Goal: Information Seeking & Learning: Learn about a topic

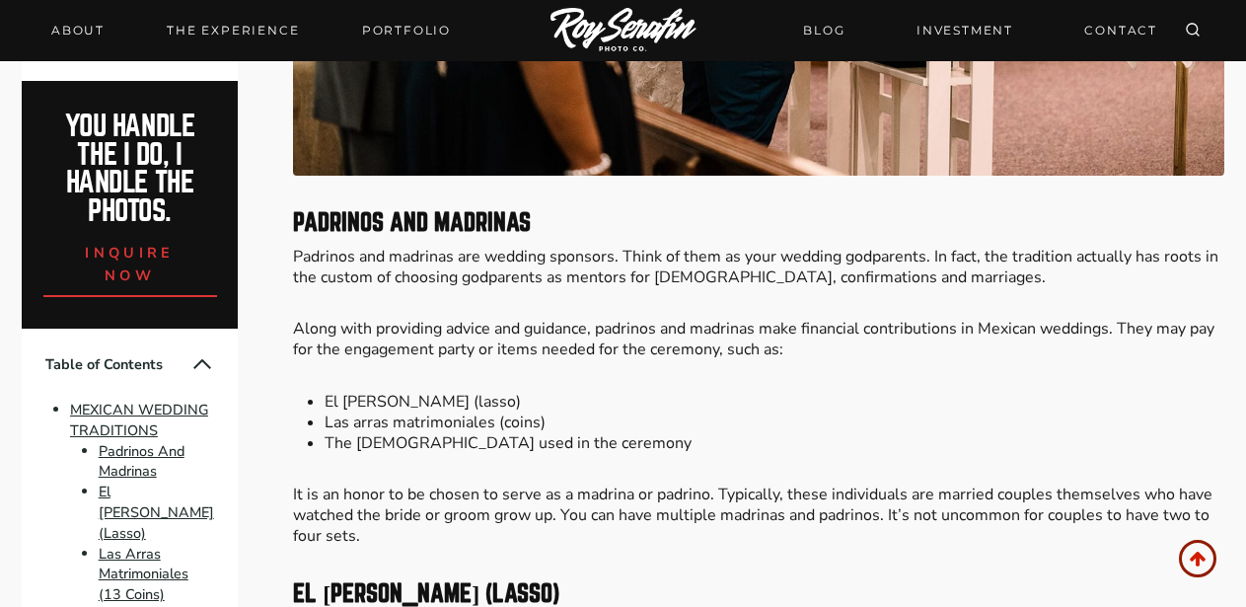
scroll to position [1784, 0]
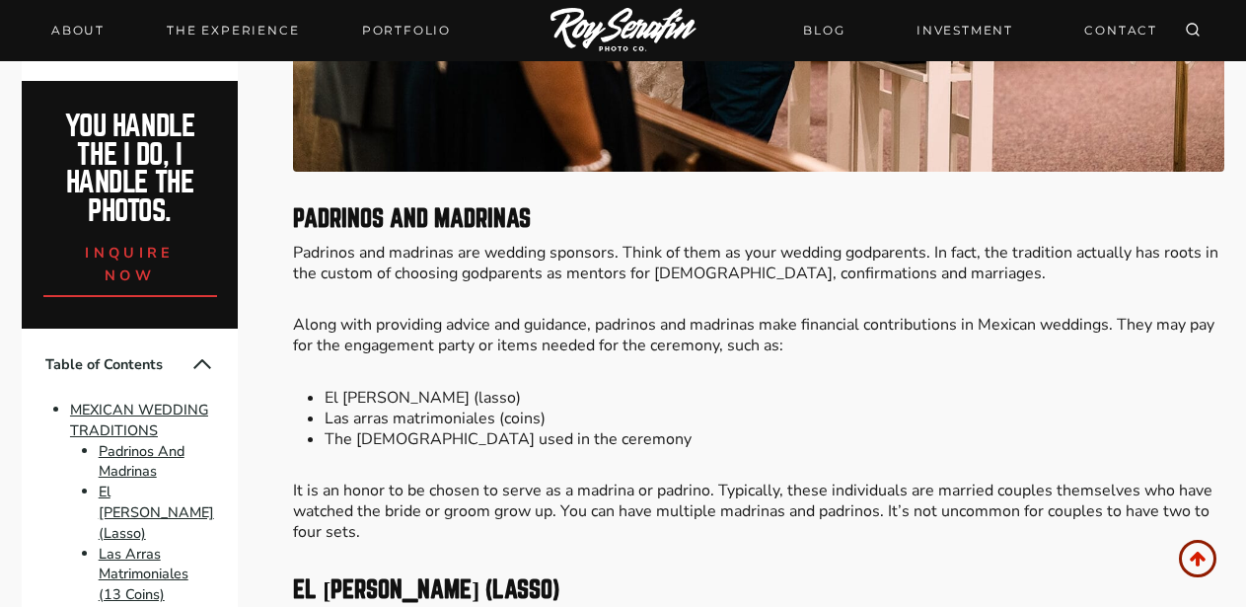
click at [606, 429] on li "The [DEMOGRAPHIC_DATA] used in the ceremony" at bounding box center [775, 439] width 900 height 21
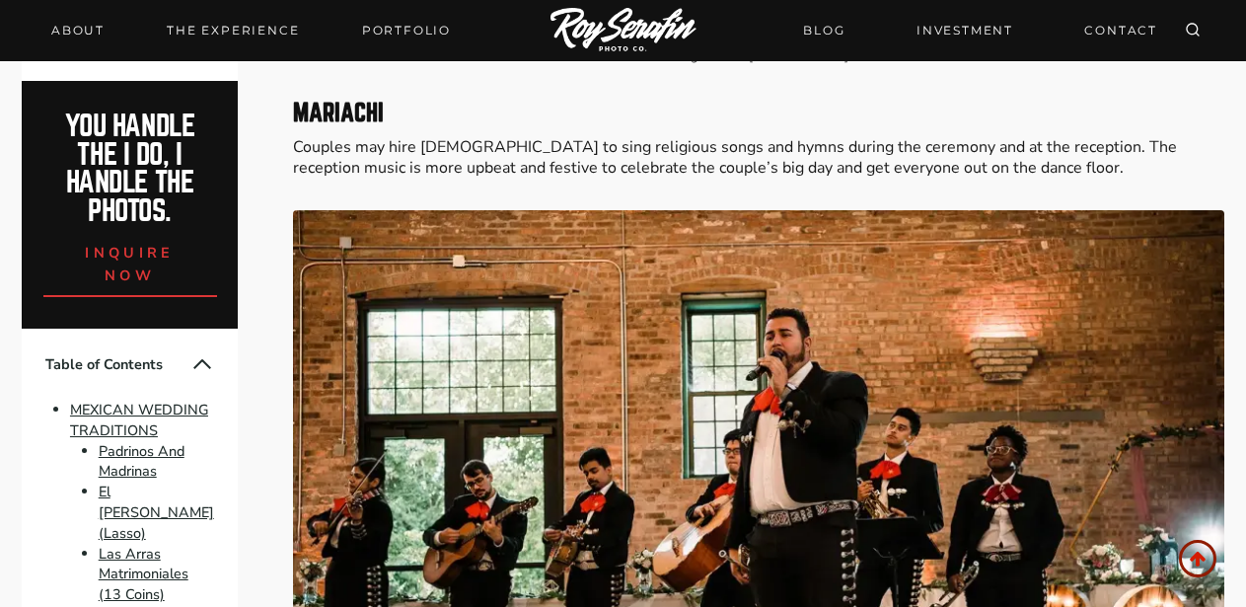
scroll to position [3905, 0]
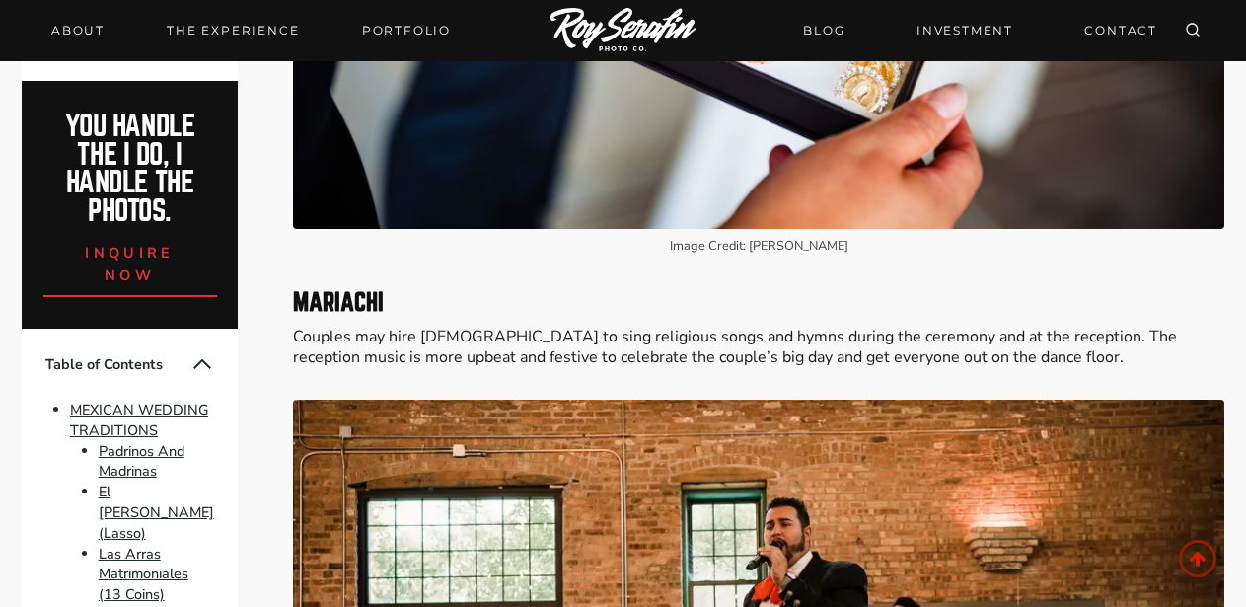
click at [1013, 327] on p "Couples may hire [DEMOGRAPHIC_DATA] to sing religious songs and hymns during th…" at bounding box center [759, 347] width 932 height 41
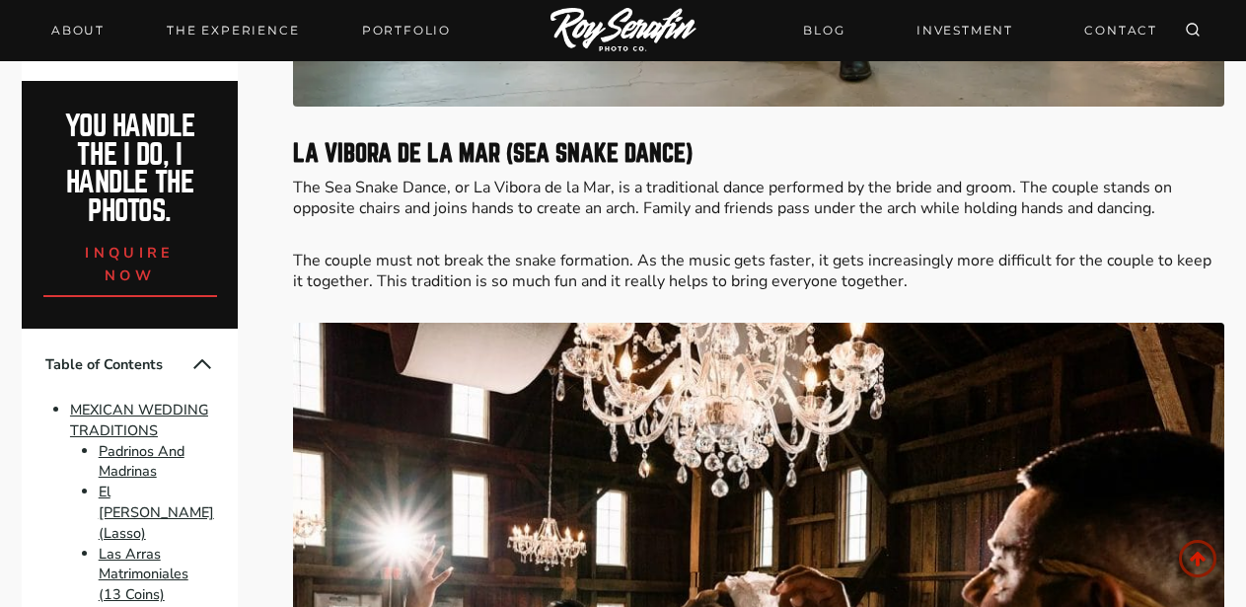
scroll to position [4721, 0]
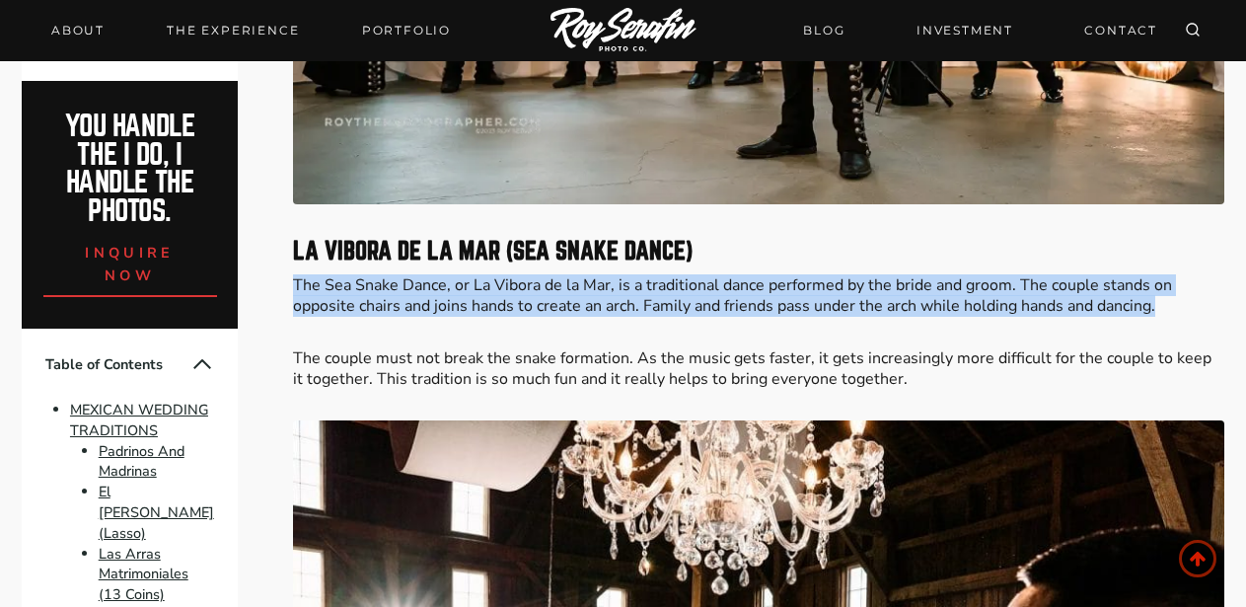
drag, startPoint x: 774, startPoint y: 201, endPoint x: 1188, endPoint y: 269, distance: 420.0
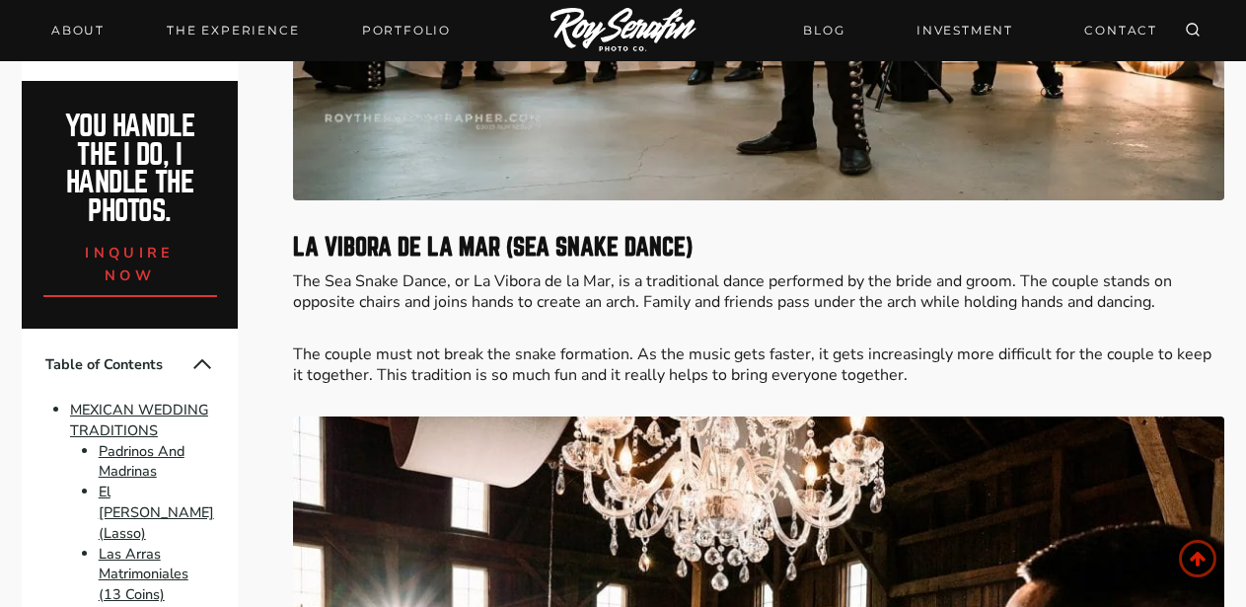
scroll to position [4745, 0]
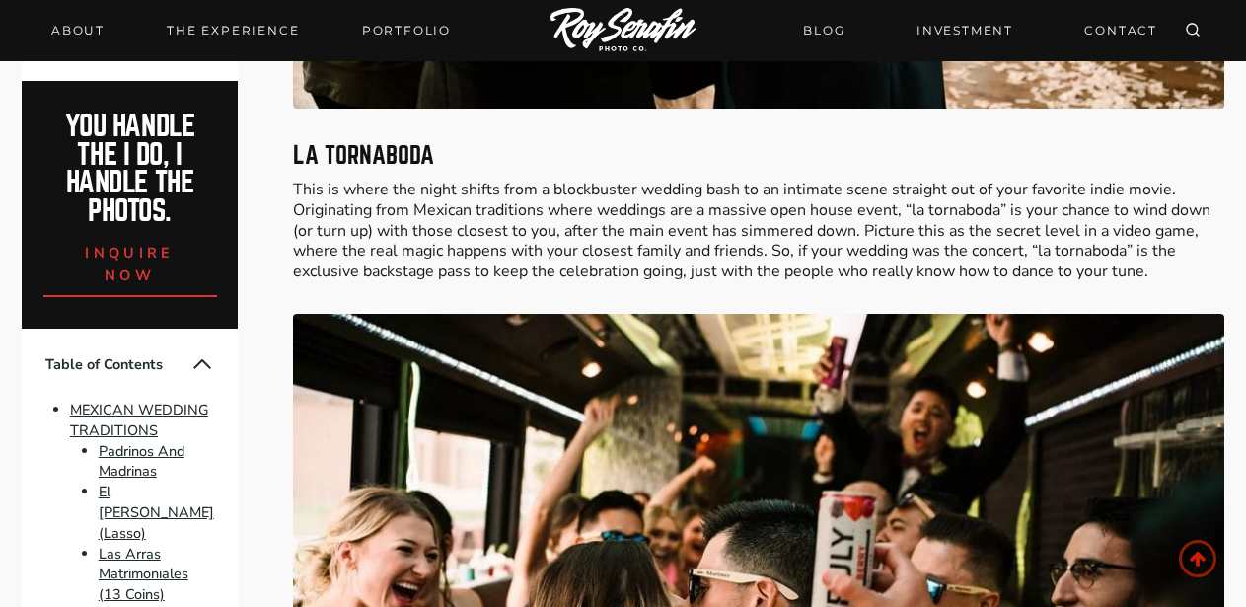
scroll to position [6544, 0]
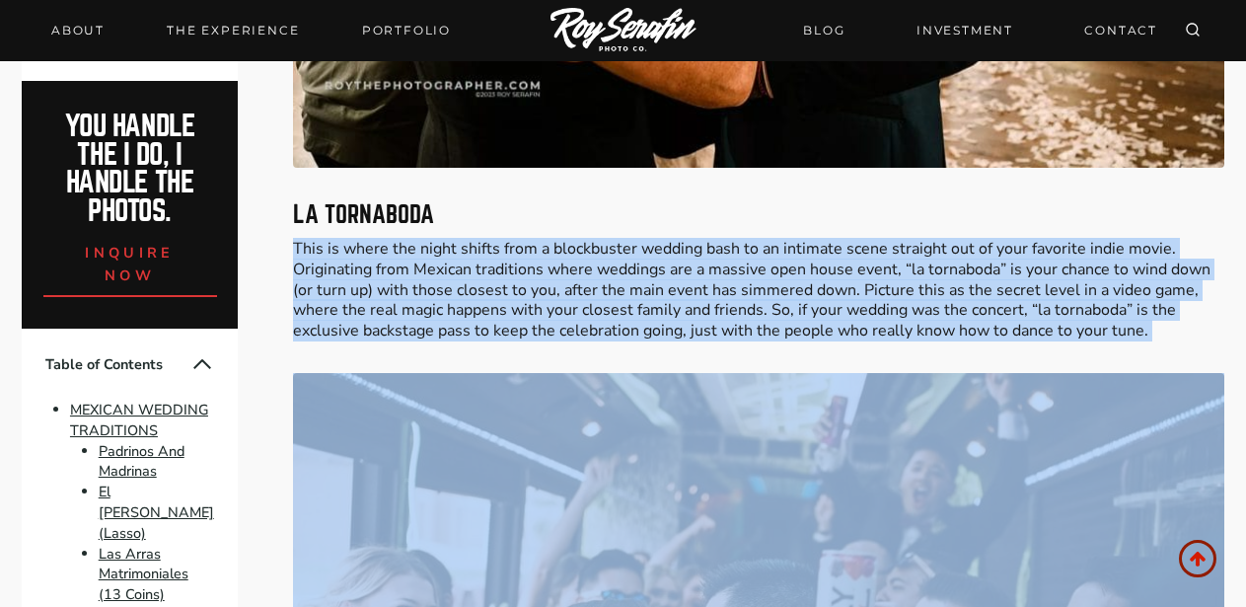
drag, startPoint x: 788, startPoint y: 168, endPoint x: 1199, endPoint y: 277, distance: 424.9
click at [1137, 258] on p "This is where the night shifts from a blockbuster wedding bash to an intimate s…" at bounding box center [759, 290] width 932 height 103
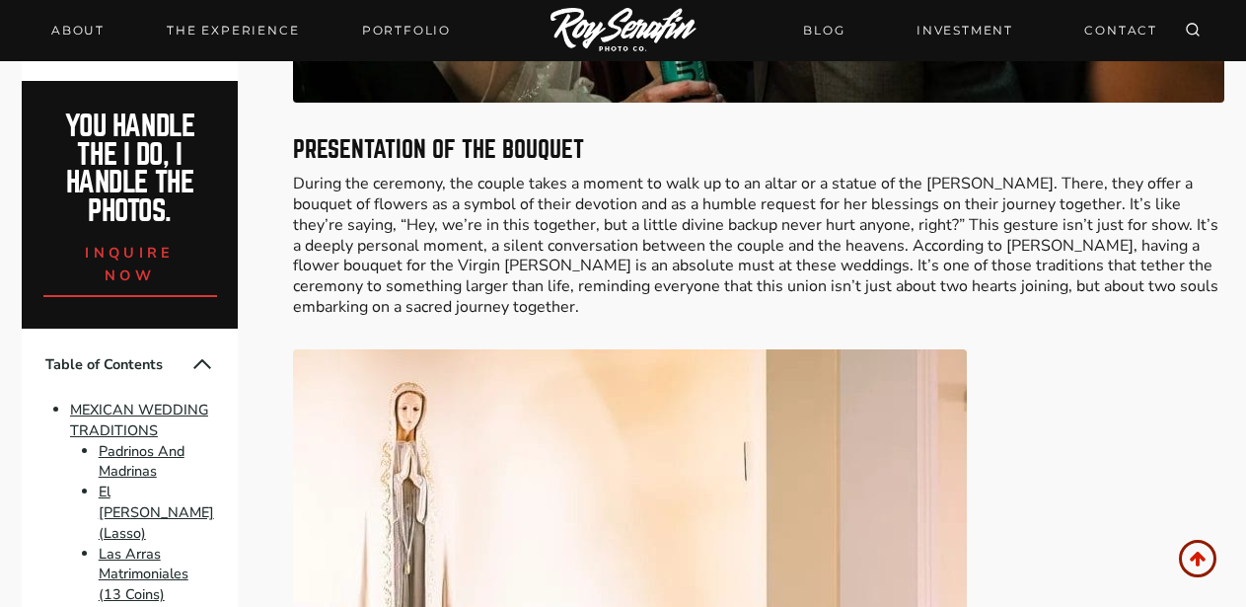
scroll to position [7439, 0]
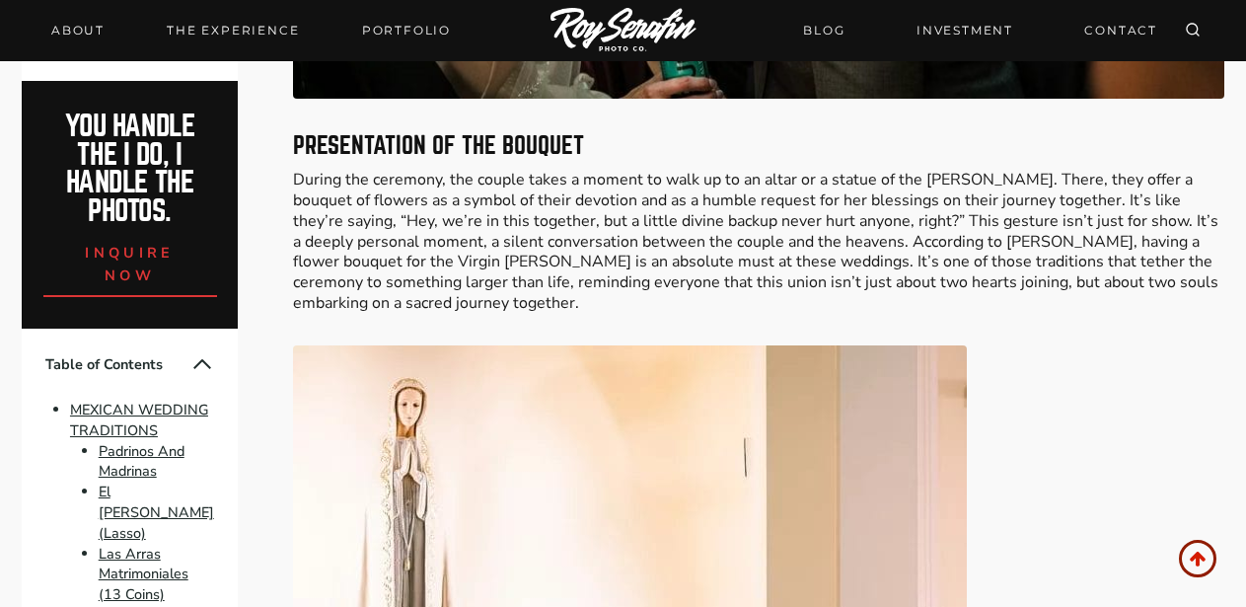
click at [587, 170] on p "During the ceremony, the couple takes a moment to walk up to an altar or a stat…" at bounding box center [759, 242] width 932 height 144
click at [896, 170] on p "During the ceremony, the couple takes a moment to walk up to an altar or a stat…" at bounding box center [759, 242] width 932 height 144
click at [707, 170] on p "During the ceremony, the couple takes a moment to walk up to an altar or a stat…" at bounding box center [759, 242] width 932 height 144
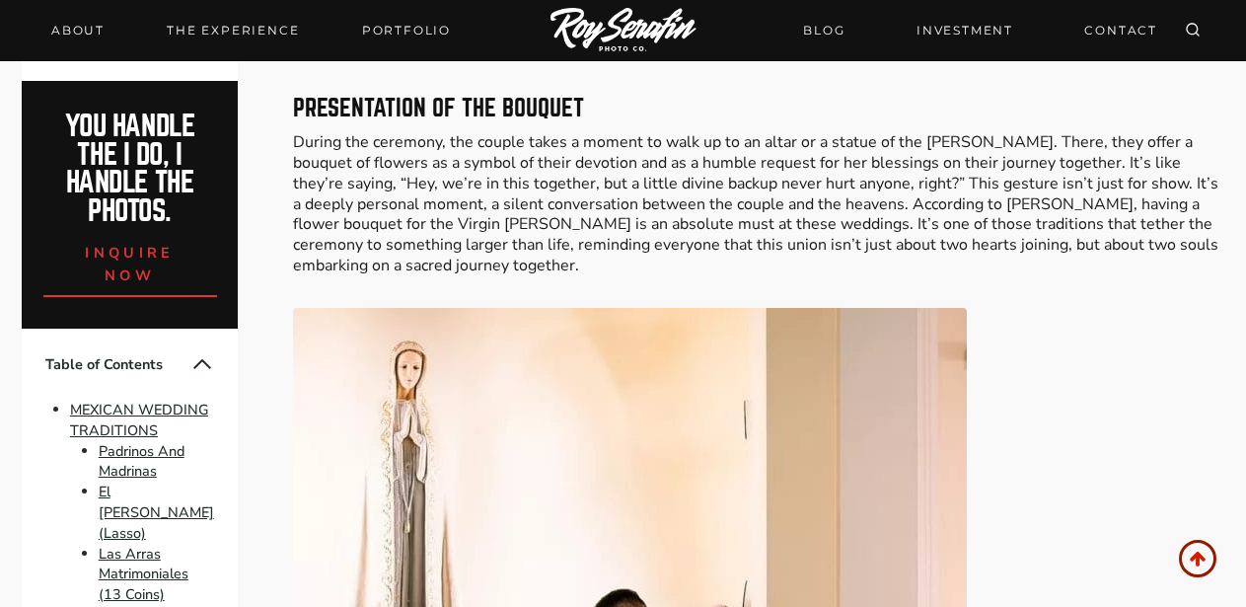
scroll to position [7481, 0]
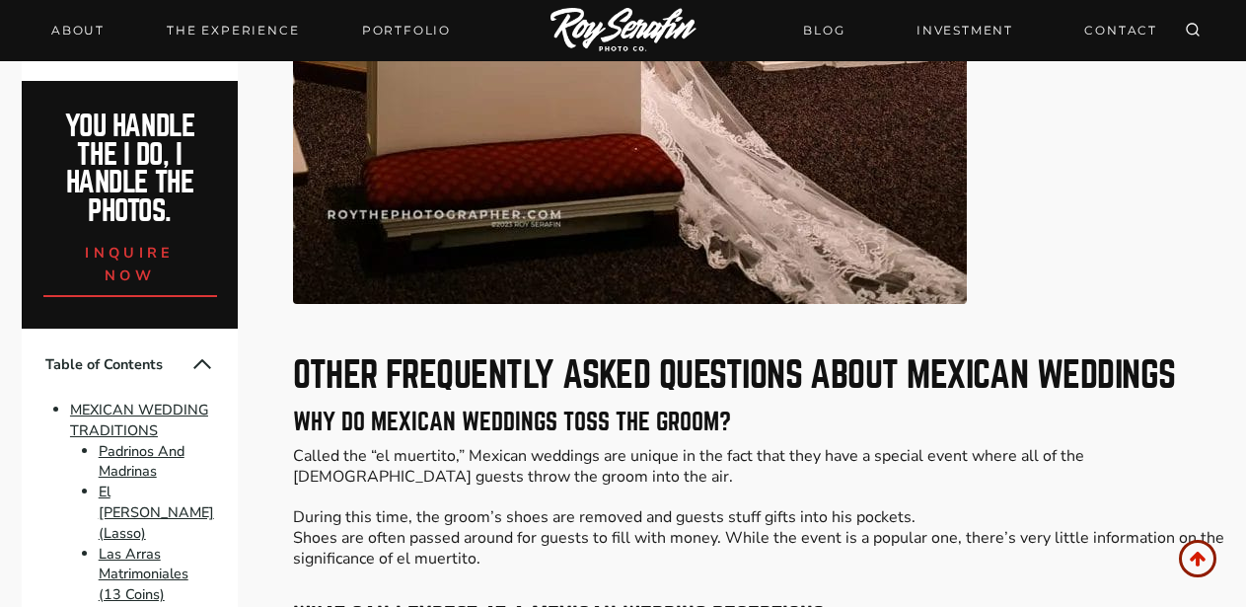
scroll to position [8495, 0]
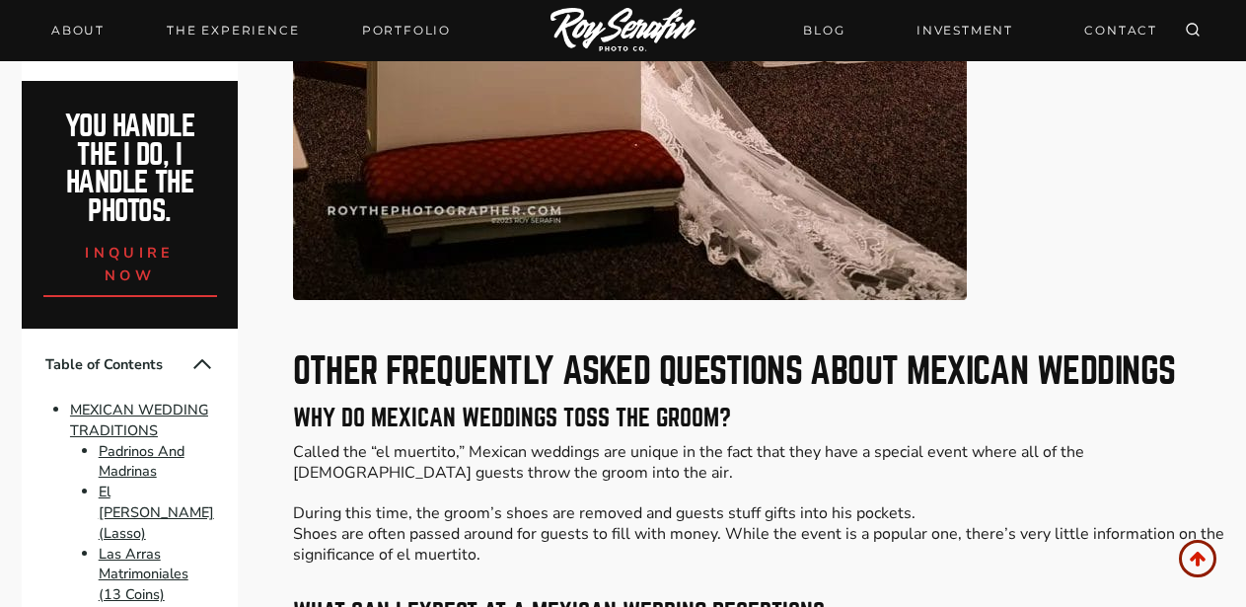
click at [724, 442] on p "Called the “el muertito,” Mexican weddings are unique in the fact that they hav…" at bounding box center [759, 503] width 932 height 123
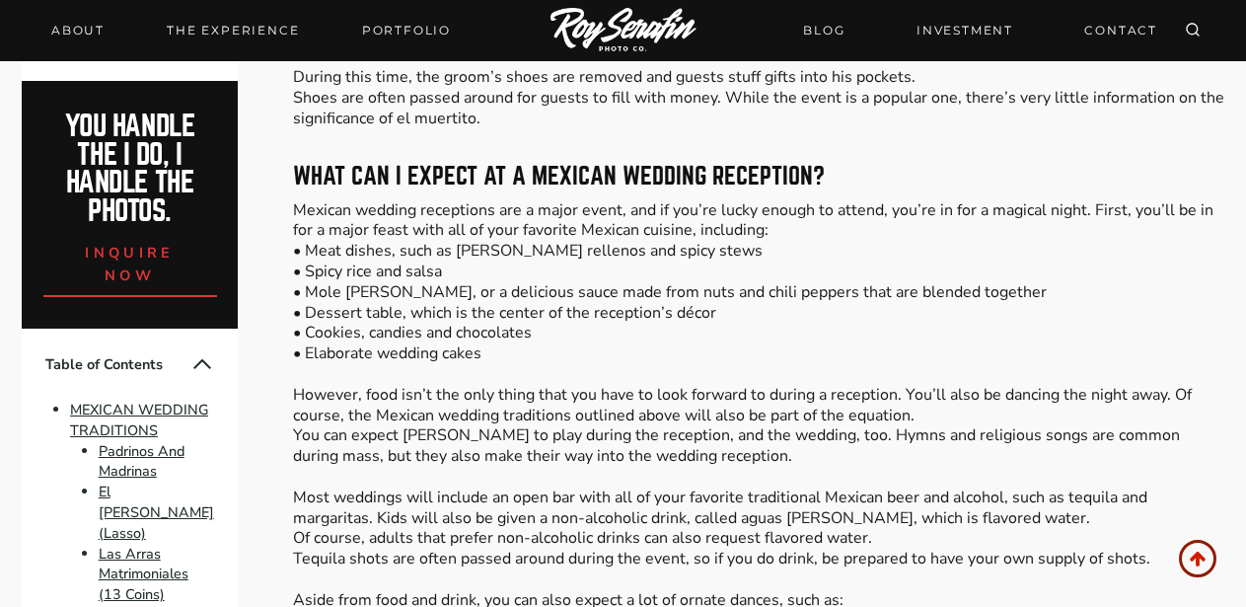
scroll to position [8754, 0]
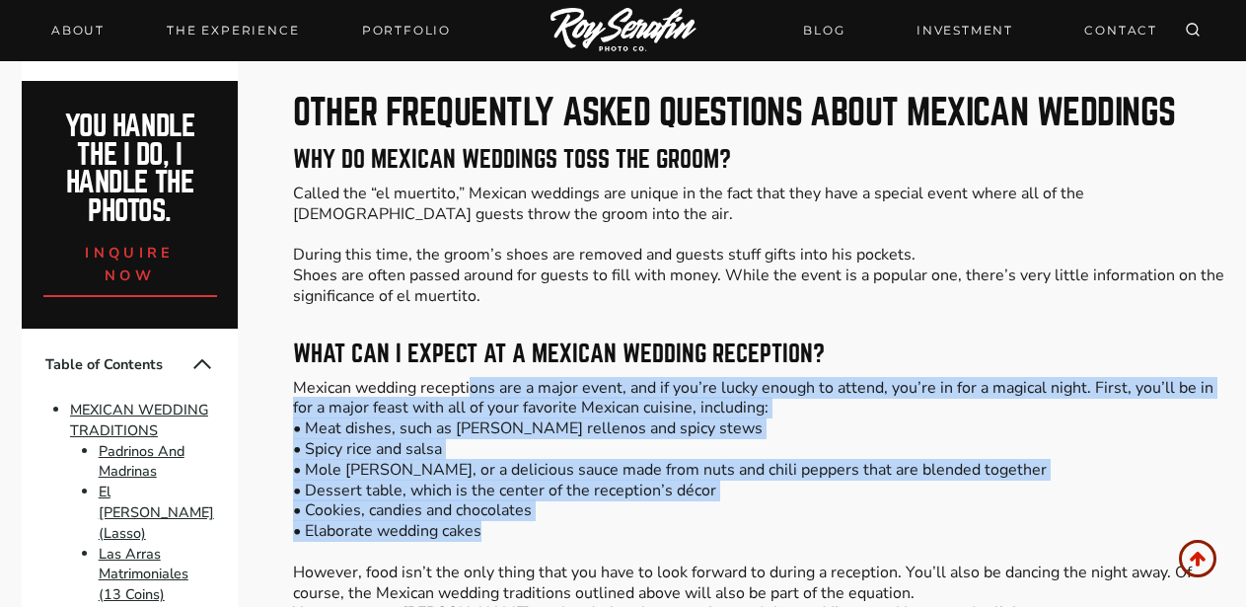
drag, startPoint x: 558, startPoint y: 439, endPoint x: 474, endPoint y: 307, distance: 156.6
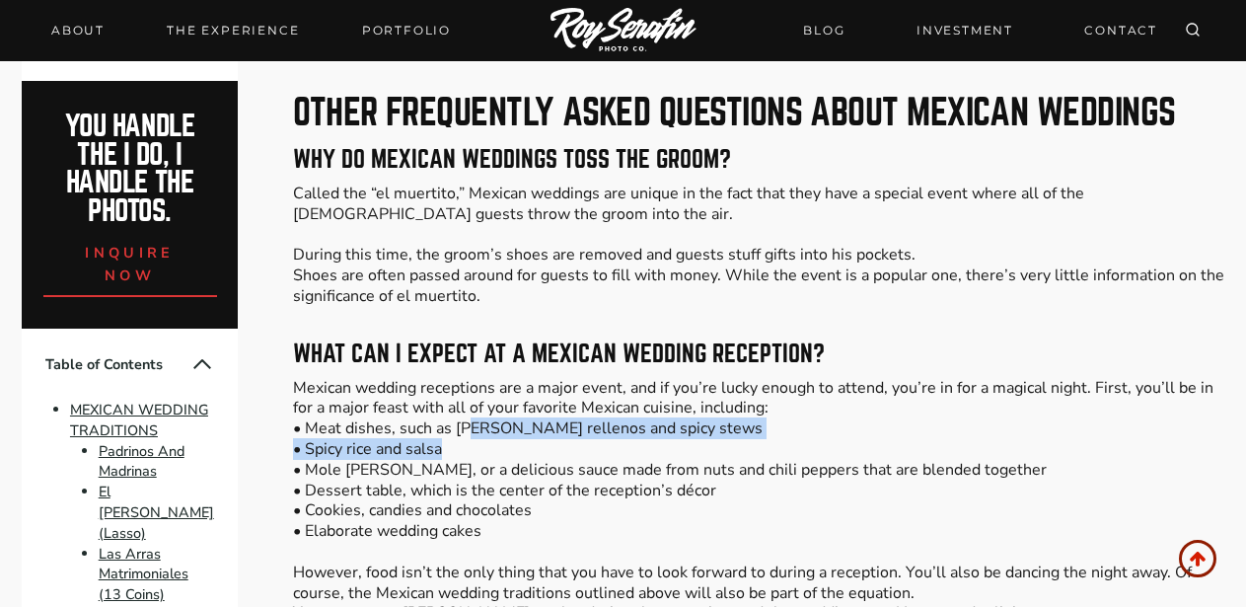
drag, startPoint x: 487, startPoint y: 360, endPoint x: 468, endPoint y: 334, distance: 33.2
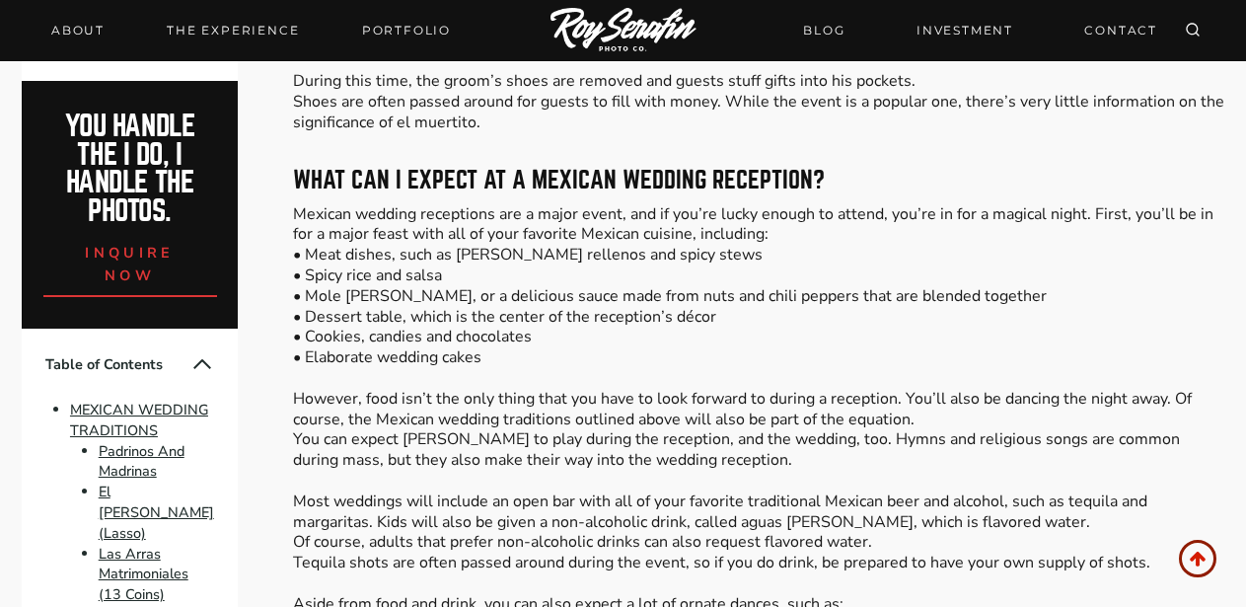
scroll to position [9003, 0]
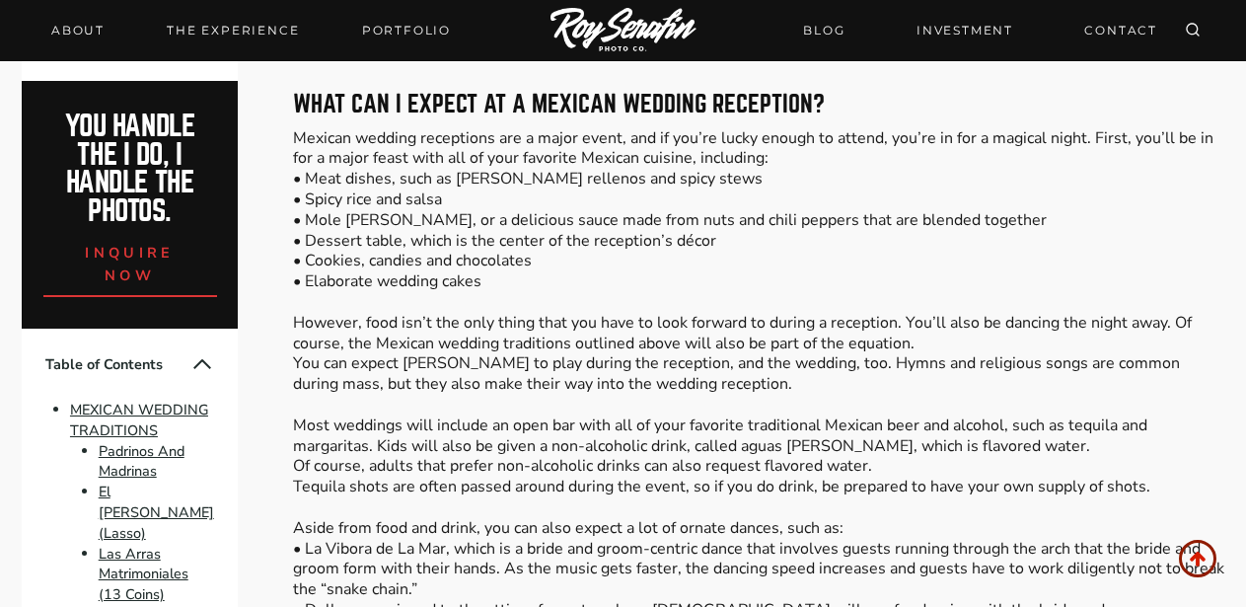
click at [524, 345] on p "Mexican wedding receptions are a major event, and if you’re lucky enough to att…" at bounding box center [759, 415] width 932 height 574
click at [869, 364] on p "Mexican wedding receptions are a major event, and if you’re lucky enough to att…" at bounding box center [759, 415] width 932 height 574
click at [911, 369] on p "Mexican wedding receptions are a major event, and if you’re lucky enough to att…" at bounding box center [759, 415] width 932 height 574
click at [885, 364] on p "Mexican wedding receptions are a major event, and if you’re lucky enough to att…" at bounding box center [759, 415] width 932 height 574
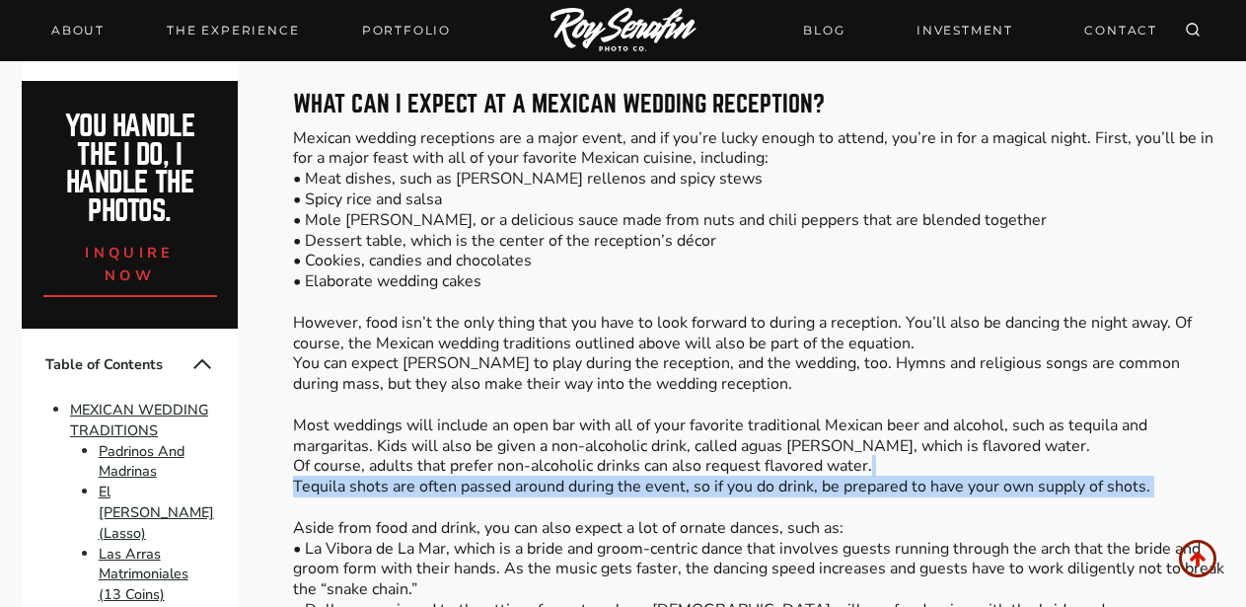
drag, startPoint x: 889, startPoint y: 402, endPoint x: 881, endPoint y: 366, distance: 36.4
click at [881, 366] on p "Mexican wedding receptions are a major event, and if you’re lucky enough to att…" at bounding box center [759, 415] width 932 height 574
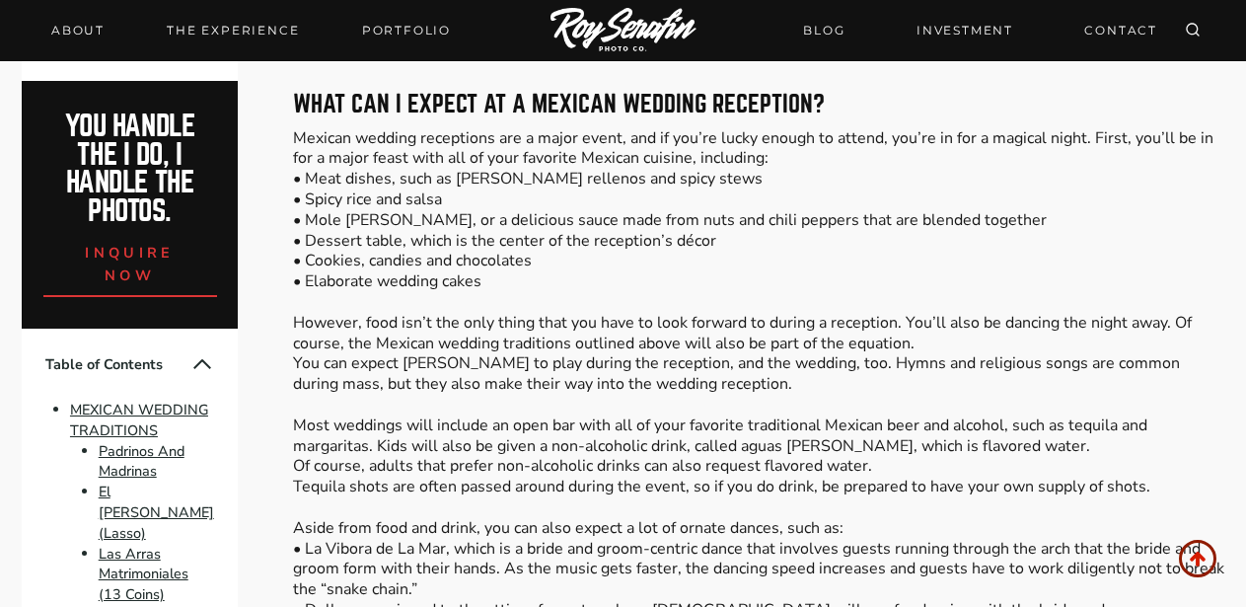
click at [881, 366] on p "Mexican wedding receptions are a major event, and if you’re lucky enough to att…" at bounding box center [759, 415] width 932 height 574
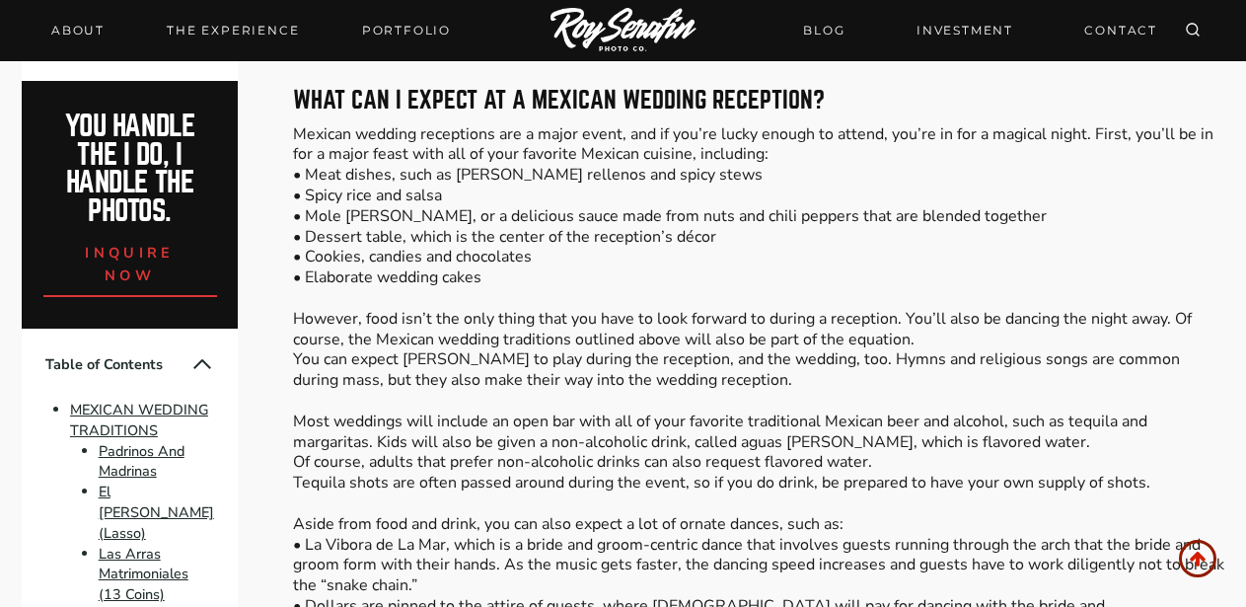
scroll to position [9040, 0]
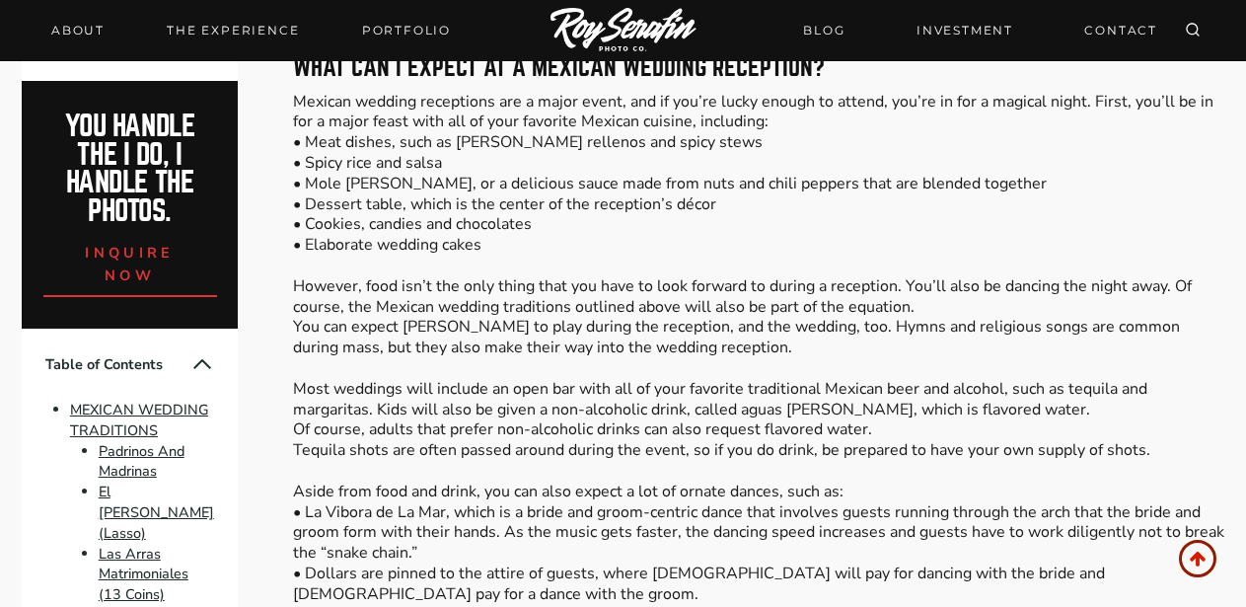
click at [551, 353] on p "Mexican wedding receptions are a major event, and if you’re lucky enough to att…" at bounding box center [759, 379] width 932 height 574
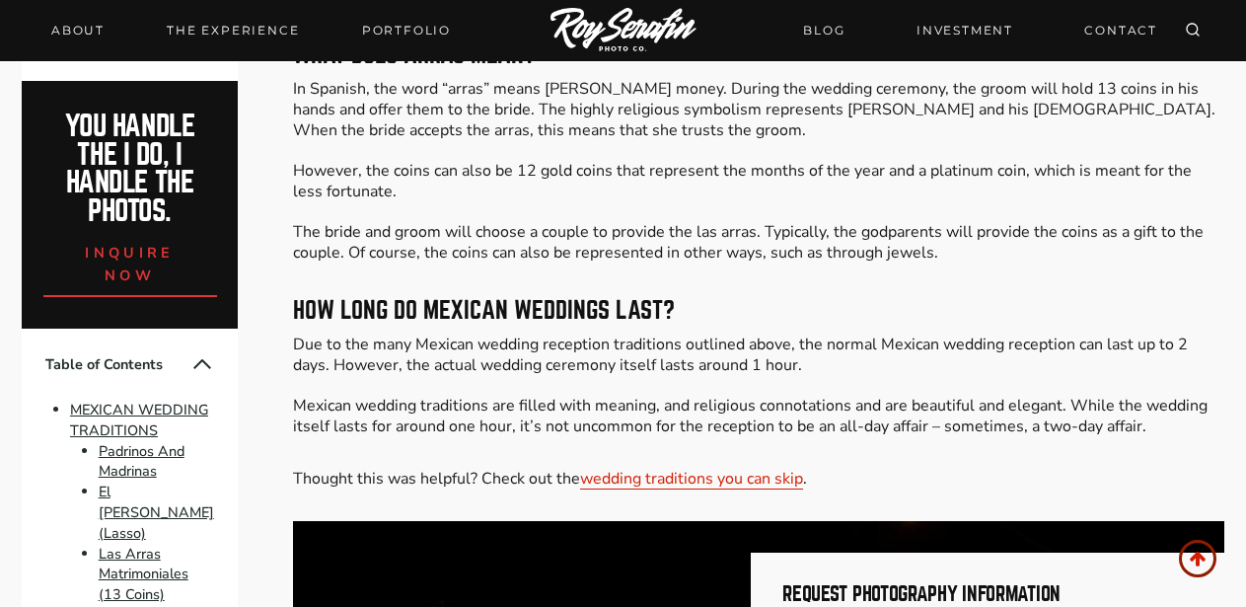
scroll to position [9413, 0]
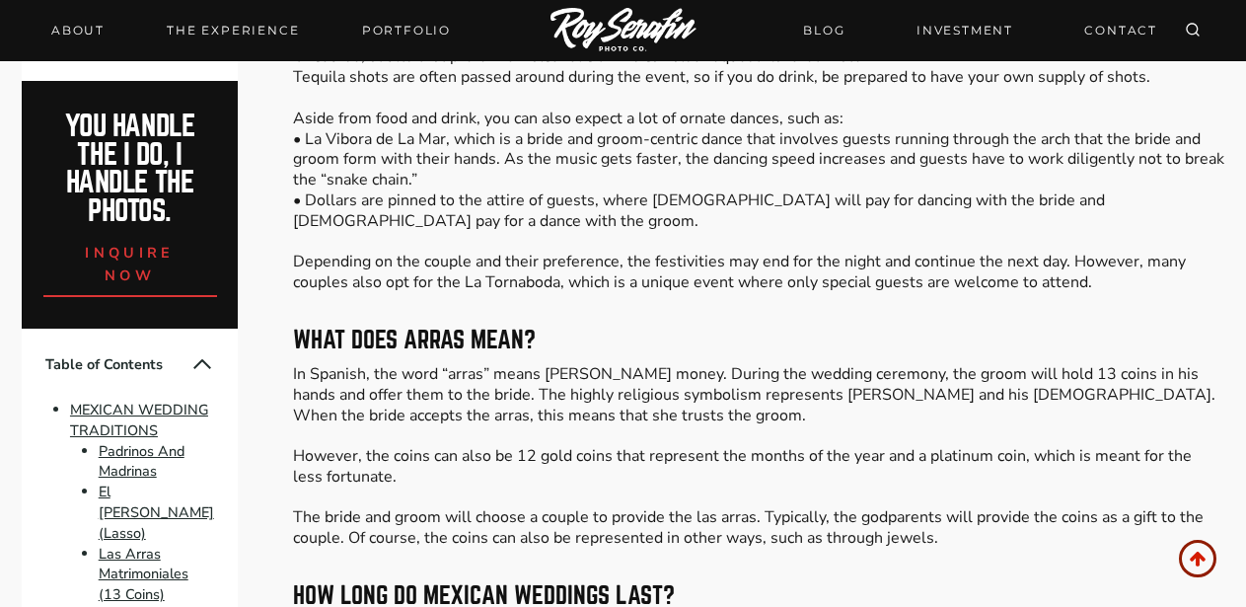
click at [878, 364] on p "In Spanish, the word “arras” means [PERSON_NAME] money. During the wedding cere…" at bounding box center [759, 456] width 932 height 185
click at [858, 364] on p "In Spanish, the word “arras” means [PERSON_NAME] money. During the wedding cere…" at bounding box center [759, 456] width 932 height 185
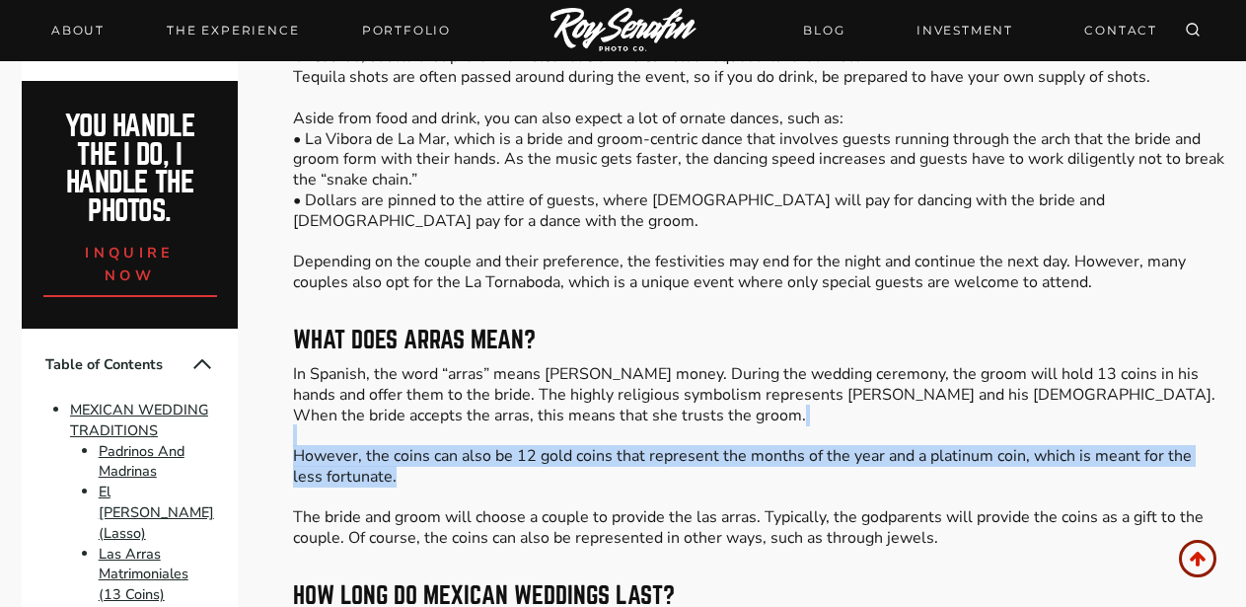
drag, startPoint x: 794, startPoint y: 370, endPoint x: 827, endPoint y: 312, distance: 66.7
click at [827, 364] on p "In Spanish, the word “arras” means [PERSON_NAME] money. During the wedding cere…" at bounding box center [759, 456] width 932 height 185
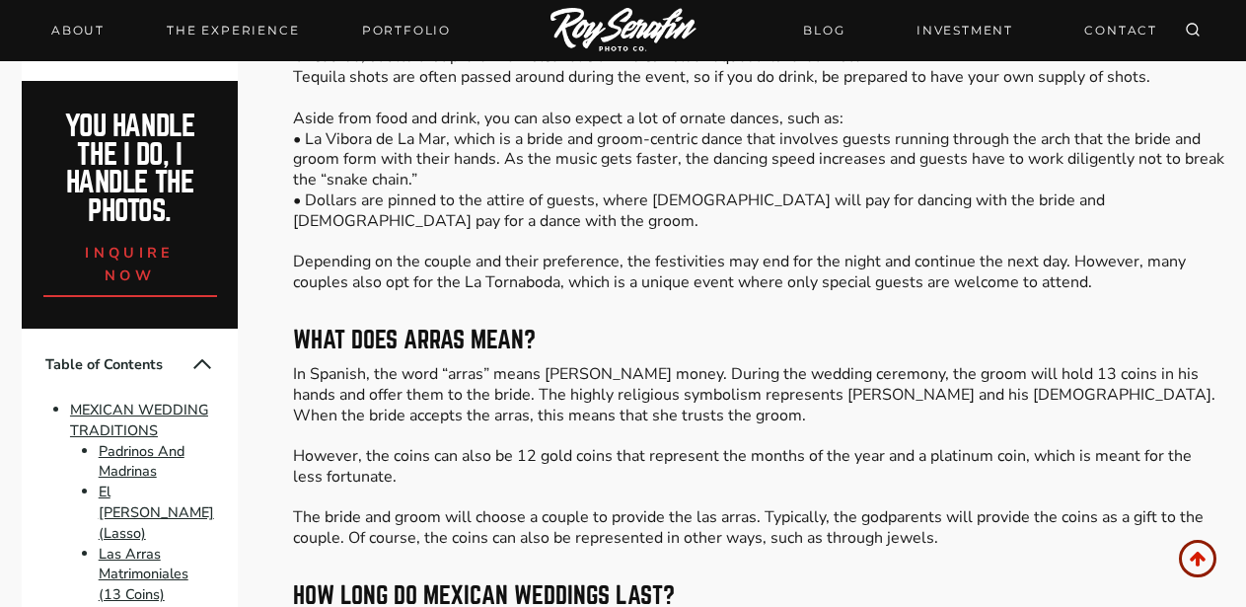
click at [882, 364] on p "In Spanish, the word “arras” means [PERSON_NAME] money. During the wedding cere…" at bounding box center [759, 456] width 932 height 185
drag, startPoint x: 444, startPoint y: 356, endPoint x: 473, endPoint y: 334, distance: 36.5
click at [473, 364] on p "In Spanish, the word “arras” means [PERSON_NAME] money. During the wedding cere…" at bounding box center [759, 456] width 932 height 185
click at [484, 366] on p "In Spanish, the word “arras” means [PERSON_NAME] money. During the wedding cere…" at bounding box center [759, 456] width 932 height 185
click at [299, 364] on p "In Spanish, the word “arras” means [PERSON_NAME] money. During the wedding cere…" at bounding box center [759, 456] width 932 height 185
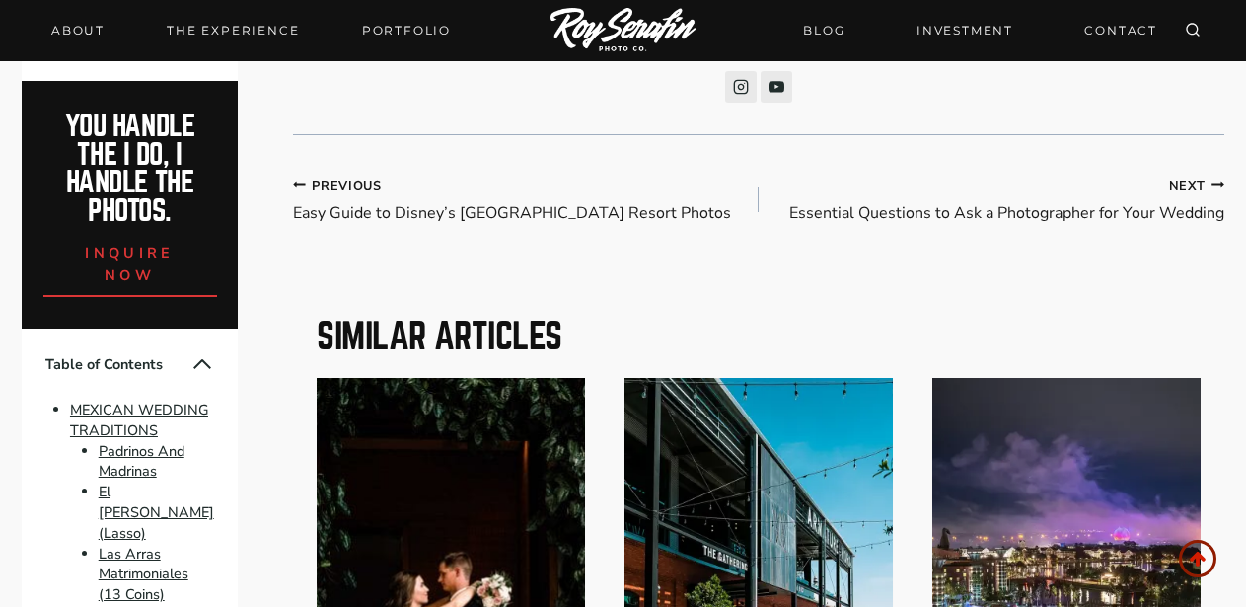
scroll to position [12068, 0]
